Goal: Transaction & Acquisition: Purchase product/service

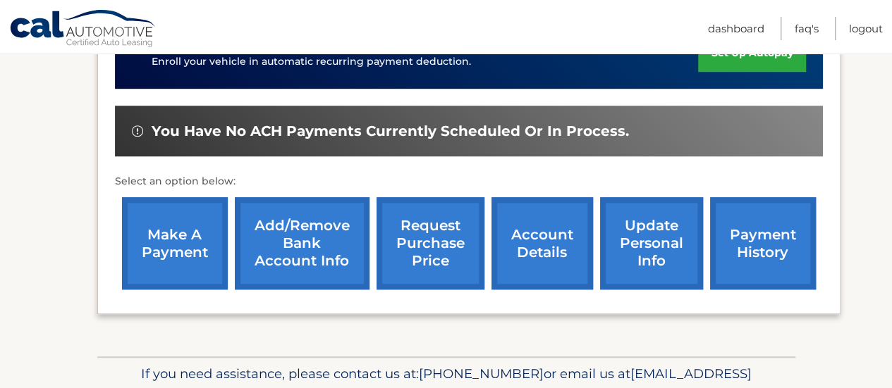
scroll to position [423, 0]
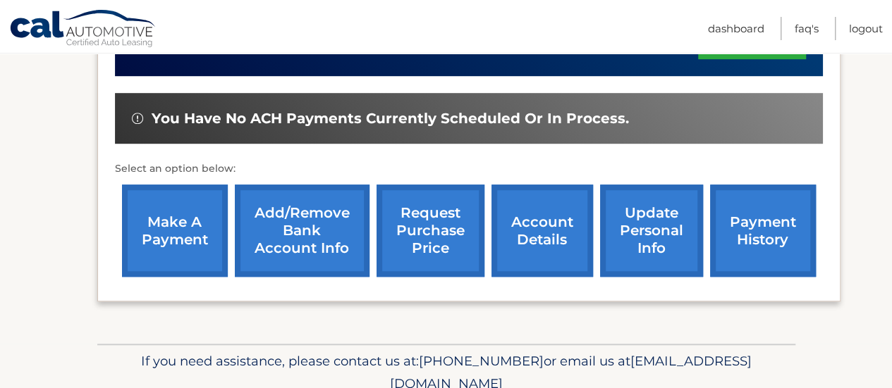
click at [218, 235] on link "make a payment" at bounding box center [175, 231] width 106 height 92
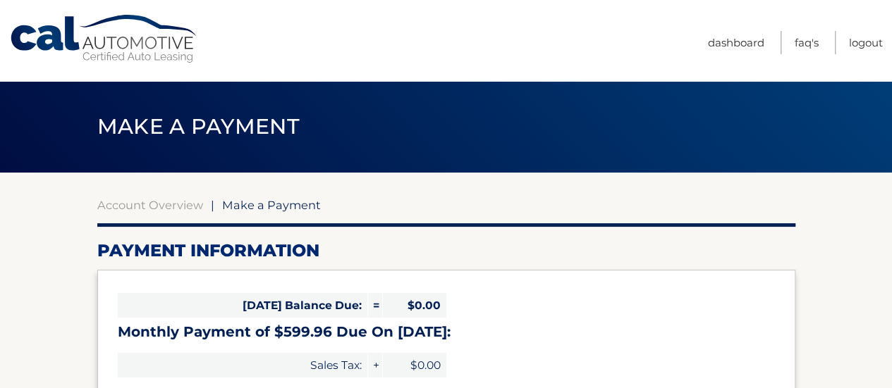
select select "NjFkNWU2ZGYtMDA4My00MzAzLWI3ZjQtOGY4NDI0OTEwZDk0"
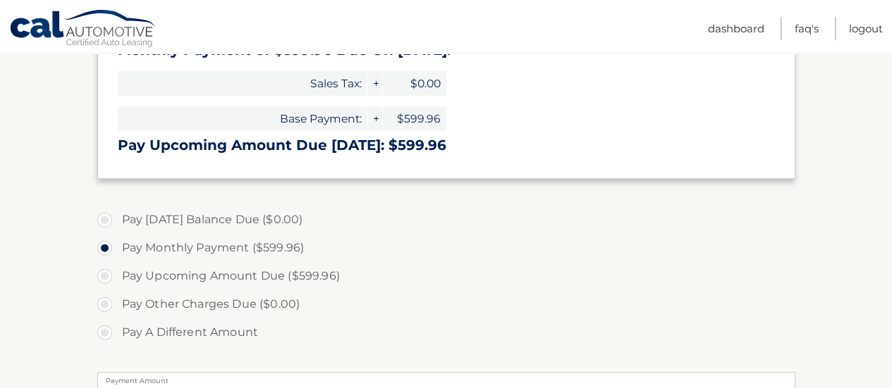
scroll to position [353, 0]
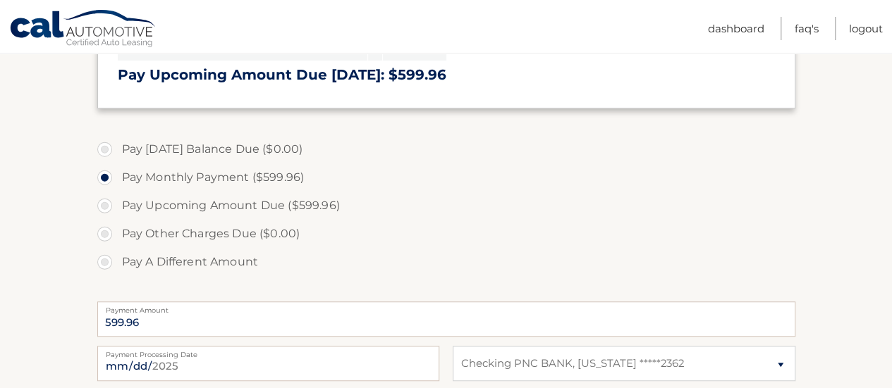
click at [221, 259] on label "Pay A Different Amount" at bounding box center [446, 262] width 698 height 28
click at [117, 259] on input "Pay A Different Amount" at bounding box center [110, 259] width 14 height 23
radio input "true"
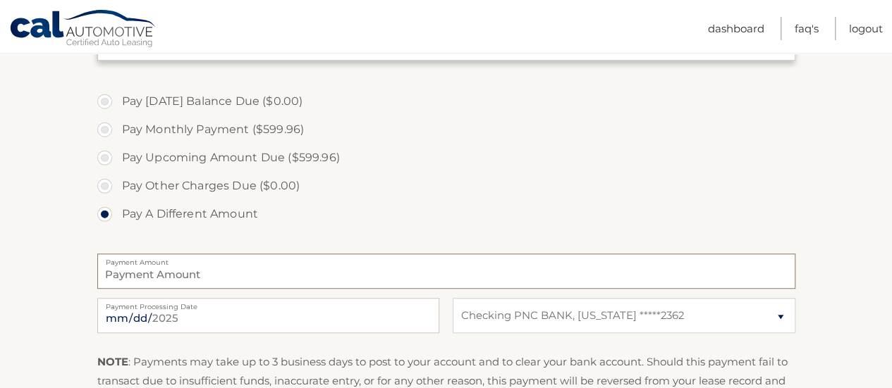
scroll to position [423, 0]
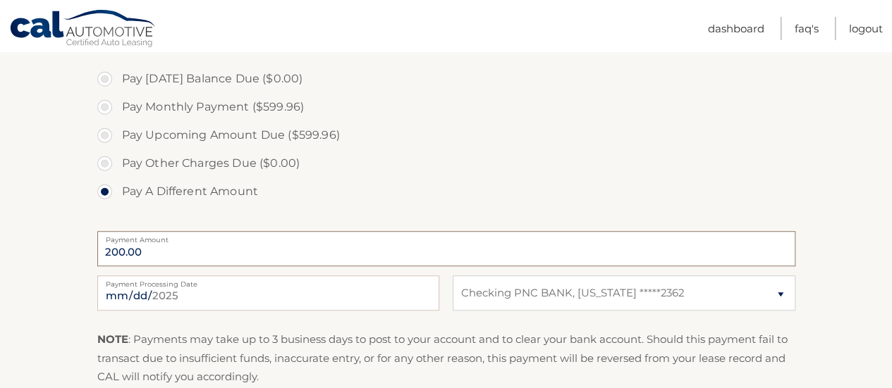
type input "200.00"
click at [506, 164] on label "Pay Other Charges Due ($0.00)" at bounding box center [446, 163] width 698 height 28
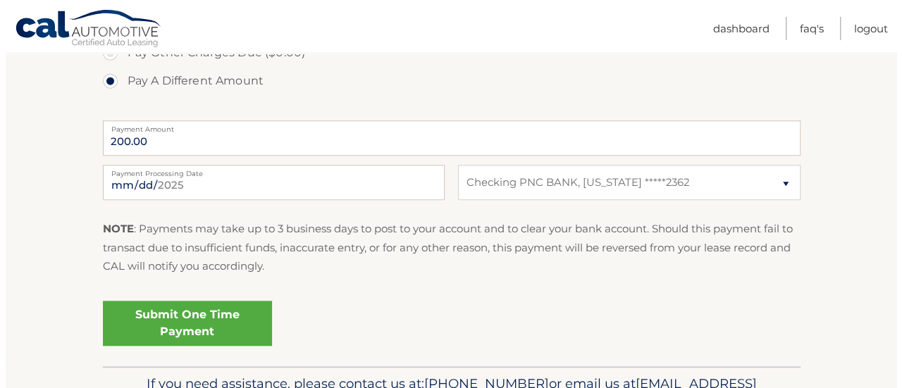
scroll to position [564, 0]
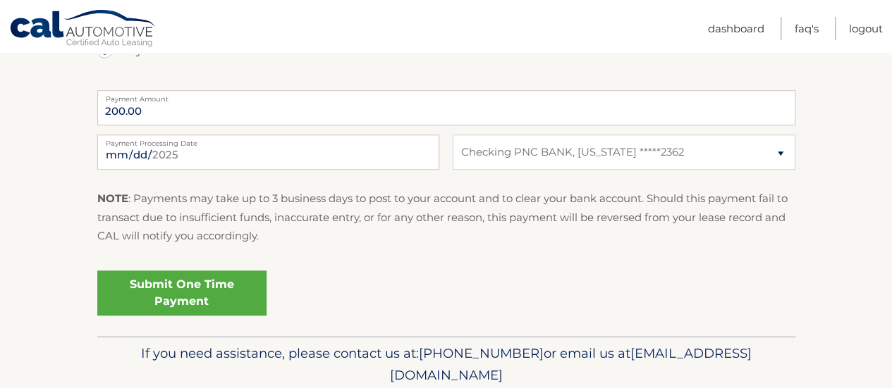
click at [247, 283] on link "Submit One Time Payment" at bounding box center [181, 293] width 169 height 45
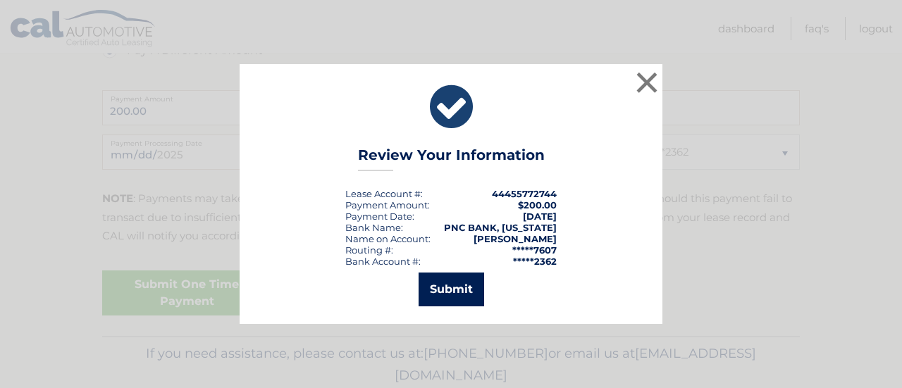
click at [465, 287] on button "Submit" at bounding box center [452, 290] width 66 height 34
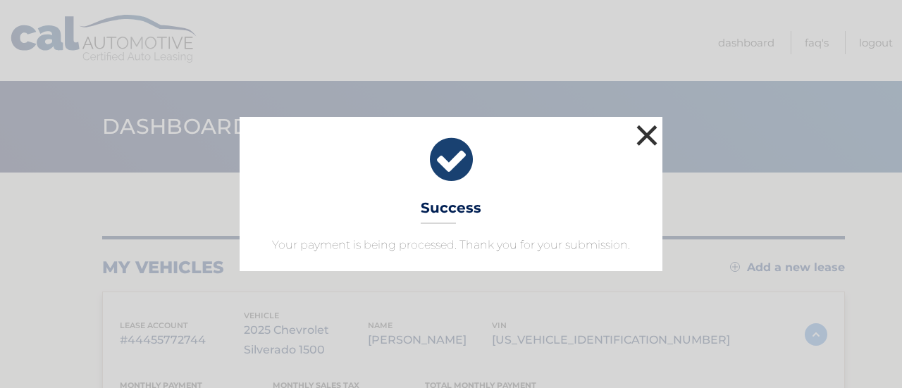
click at [655, 130] on button "×" at bounding box center [647, 135] width 28 height 28
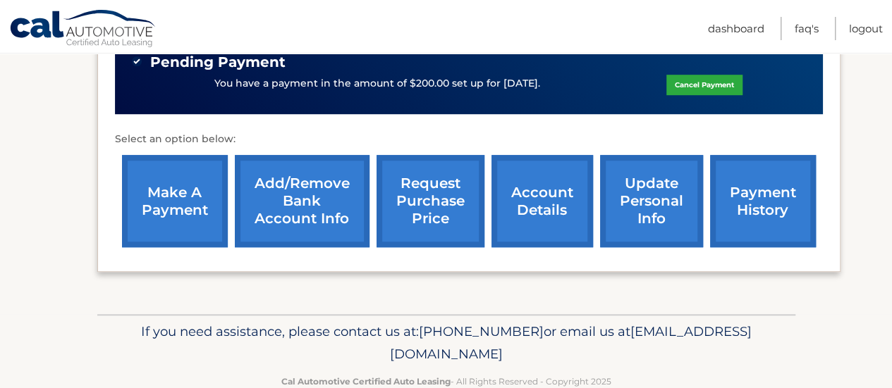
scroll to position [494, 0]
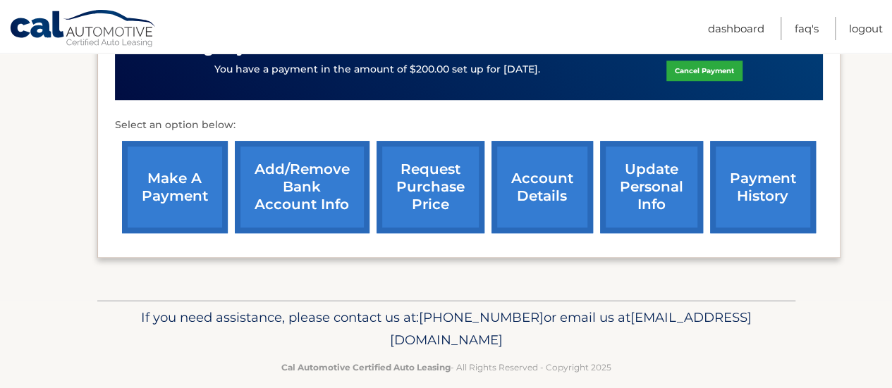
click at [548, 178] on link "account details" at bounding box center [542, 187] width 102 height 92
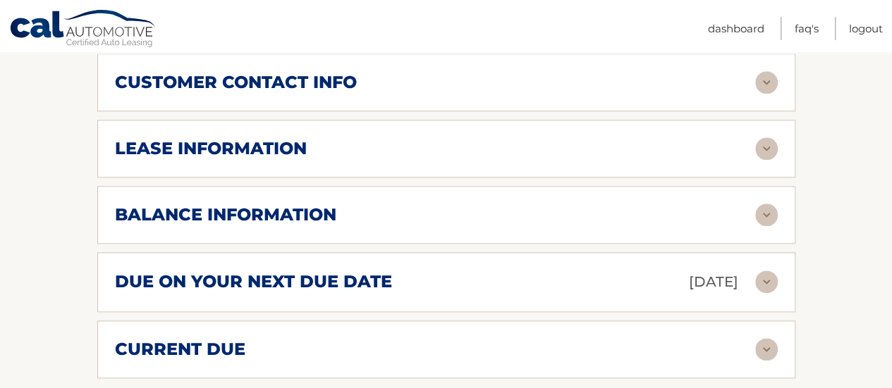
scroll to position [846, 0]
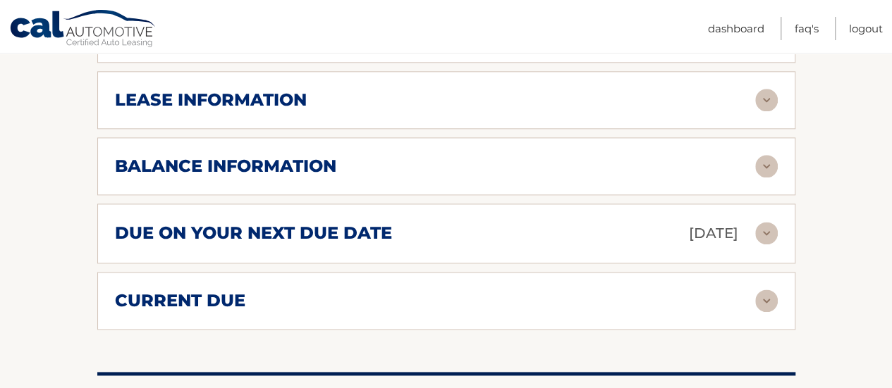
click at [759, 231] on img at bounding box center [766, 233] width 23 height 23
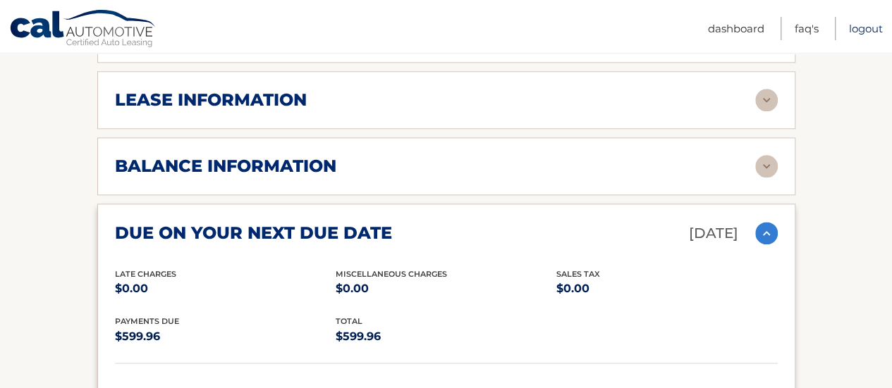
click at [873, 26] on link "Logout" at bounding box center [866, 28] width 34 height 23
